Goal: Transaction & Acquisition: Download file/media

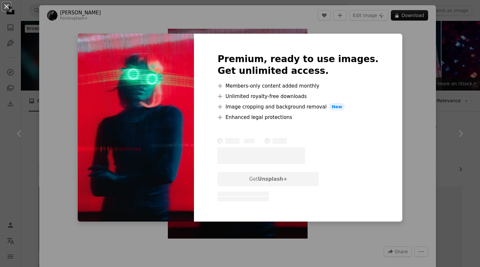
scroll to position [1939, 0]
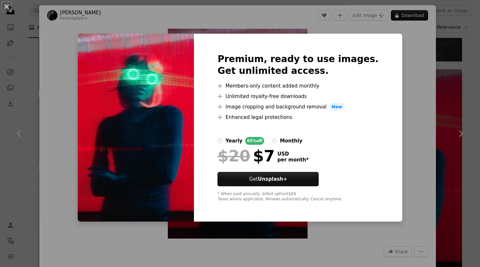
click at [426, 63] on div "An X shape Premium, ready to use images. Get unlimited access. A plus sign Memb…" at bounding box center [240, 133] width 480 height 267
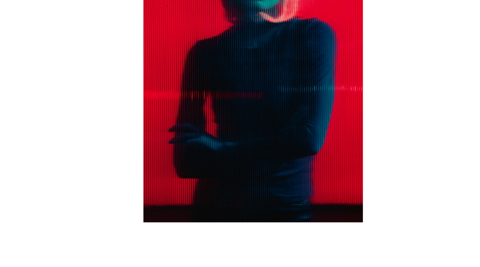
scroll to position [1939, 0]
